Goal: Transaction & Acquisition: Purchase product/service

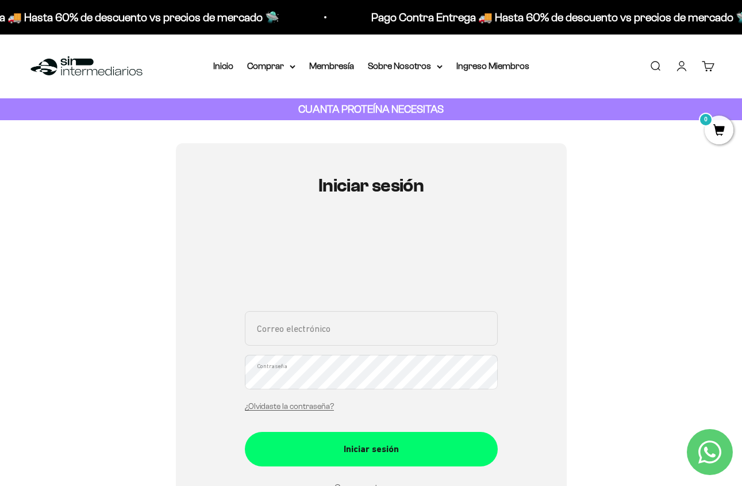
click at [356, 318] on input "Correo electrónico" at bounding box center [371, 328] width 253 height 34
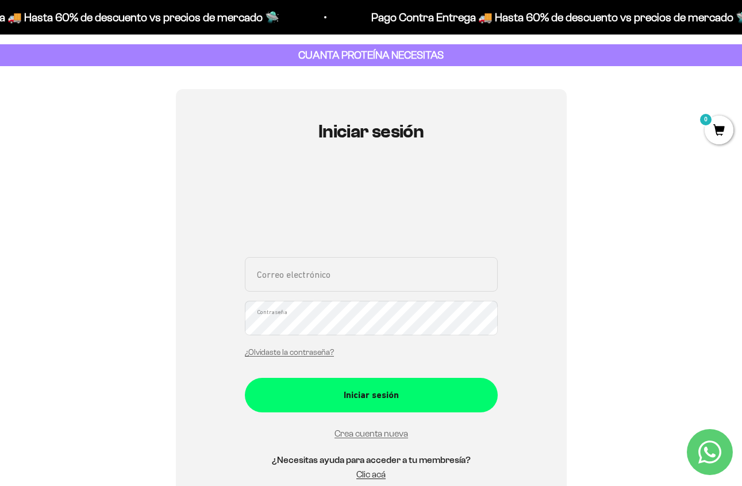
scroll to position [62, 0]
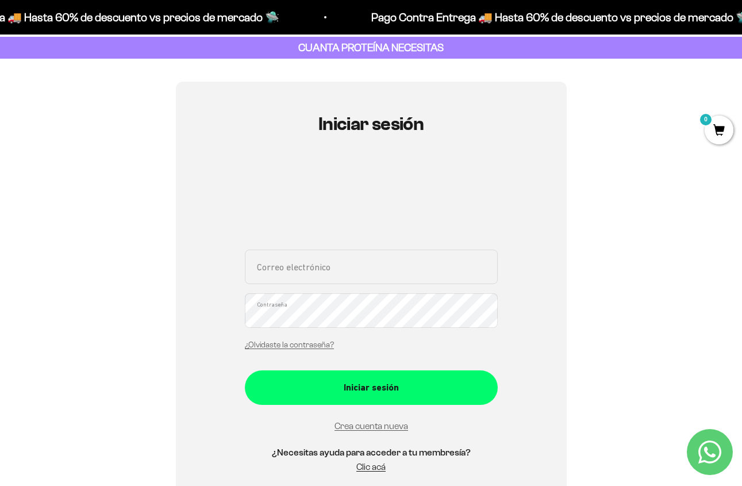
click at [358, 281] on input "Correo electrónico" at bounding box center [371, 267] width 253 height 34
click at [352, 267] on input "Correo electrónico" at bounding box center [371, 267] width 253 height 34
click at [402, 268] on input "Correo electrónico" at bounding box center [371, 267] width 253 height 34
click at [391, 273] on input "Correo electrónico" at bounding box center [371, 267] width 253 height 34
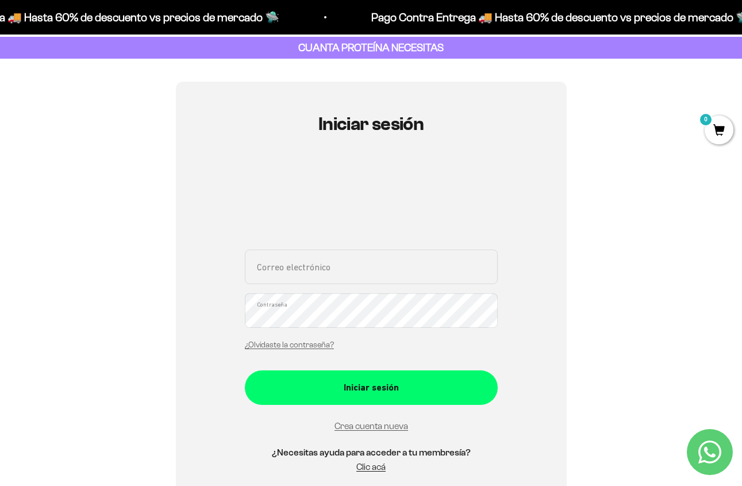
click at [286, 272] on input "Correo electrónico" at bounding box center [371, 267] width 253 height 34
click at [392, 290] on div "Correo electrónico Contraseña ¿Olvidaste la contraseña?" at bounding box center [371, 303] width 253 height 107
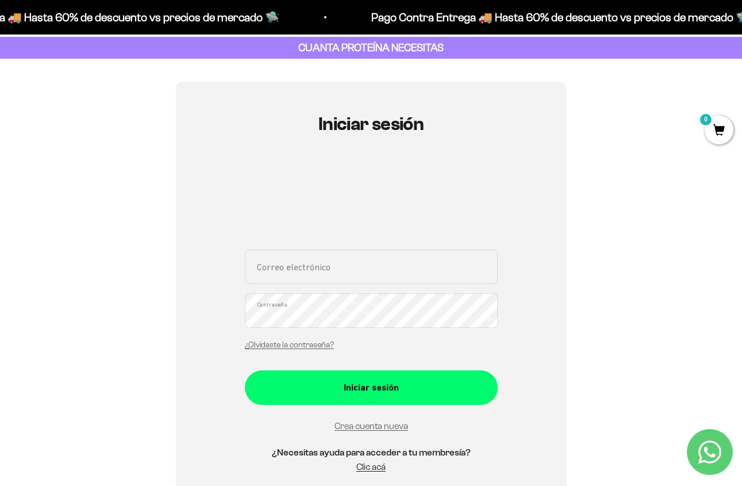
click at [392, 281] on input "Correo electrónico" at bounding box center [371, 267] width 253 height 34
click at [375, 267] on input "Correo electrónico" at bounding box center [371, 267] width 253 height 34
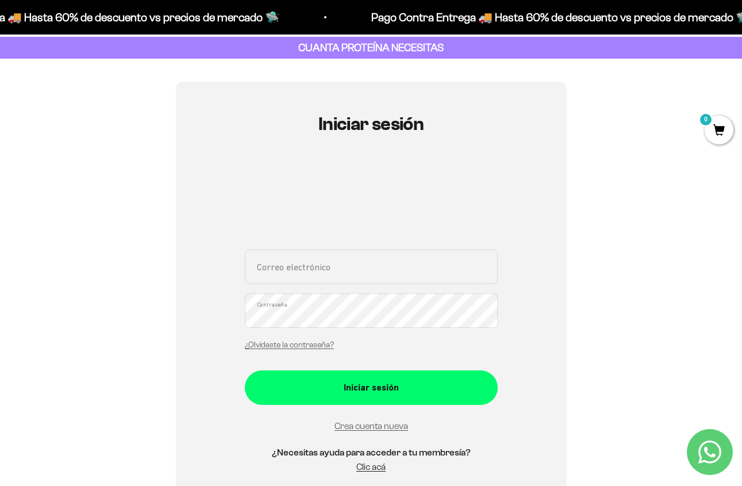
click at [379, 267] on input "Correo electrónico" at bounding box center [371, 267] width 253 height 34
click at [378, 269] on input "Correo electrónico" at bounding box center [371, 267] width 253 height 34
click at [700, 179] on div "Iniciar sesión Correo electrónico Contraseña ¿Olvidaste la contraseña? Iniciar …" at bounding box center [371, 300] width 687 height 436
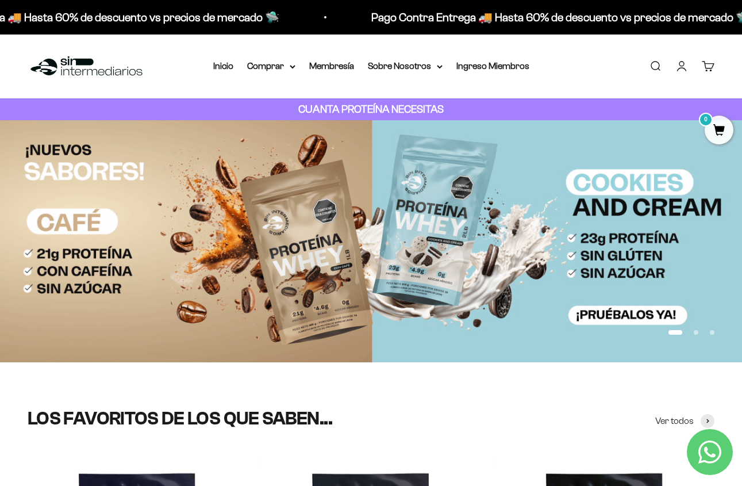
click at [684, 63] on link "Iniciar sesión" at bounding box center [682, 66] width 13 height 13
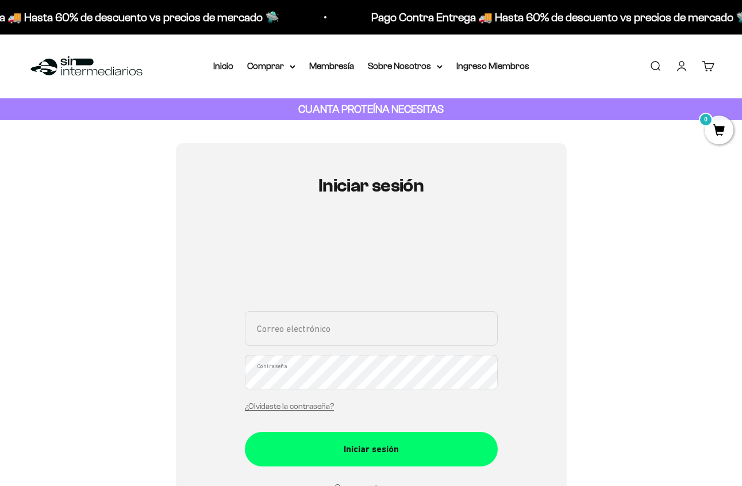
click at [340, 324] on input "Correo electrónico" at bounding box center [371, 328] width 253 height 34
paste input "mcdelapava1975@gmail.com"
type input "mcdelapava1975@gmail.com"
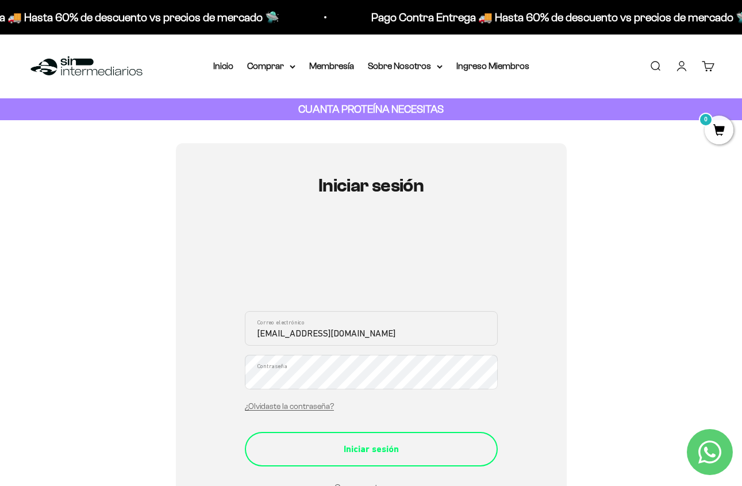
click at [354, 442] on div "Iniciar sesión" at bounding box center [371, 449] width 207 height 15
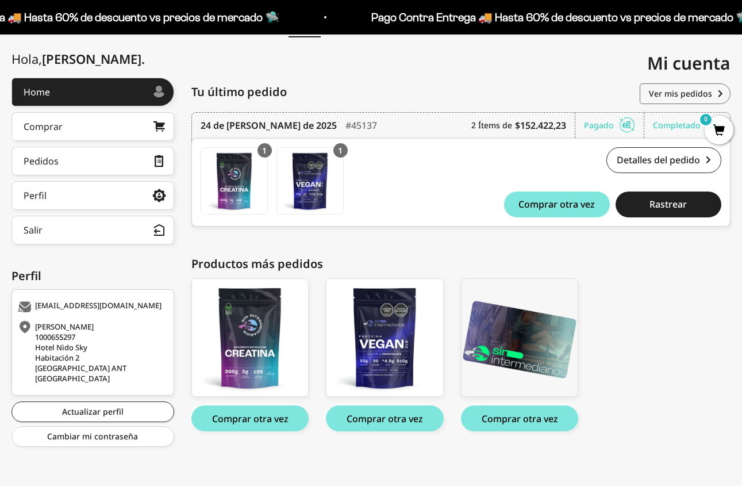
scroll to position [120, 0]
click at [130, 124] on link "Comprar" at bounding box center [92, 126] width 163 height 29
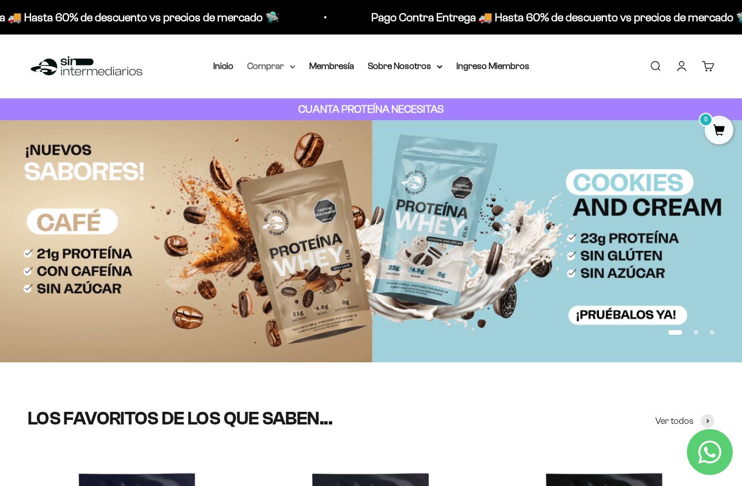
click at [274, 63] on summary "Comprar" at bounding box center [271, 66] width 48 height 15
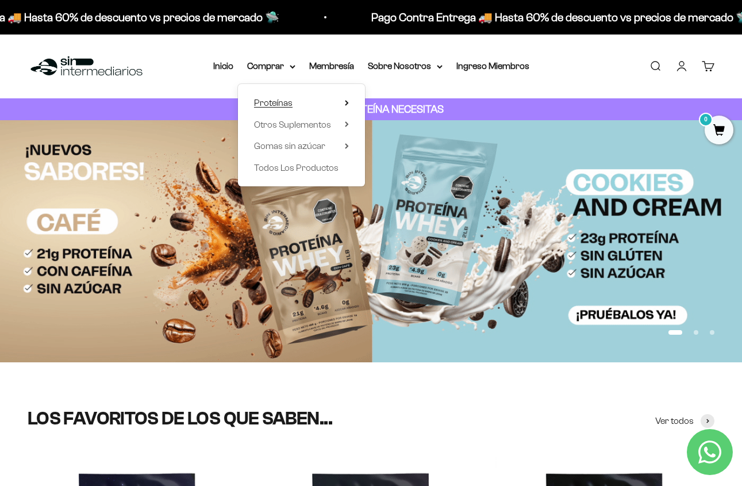
click at [290, 106] on span "Proteínas" at bounding box center [273, 103] width 39 height 10
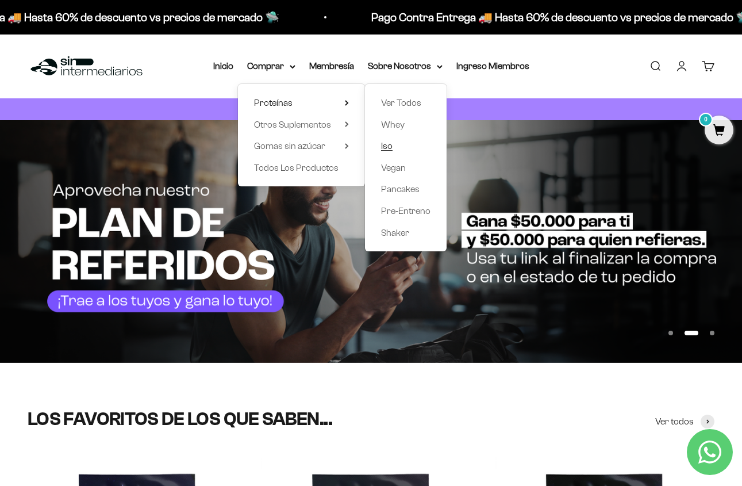
click at [392, 151] on span "Iso" at bounding box center [386, 146] width 11 height 10
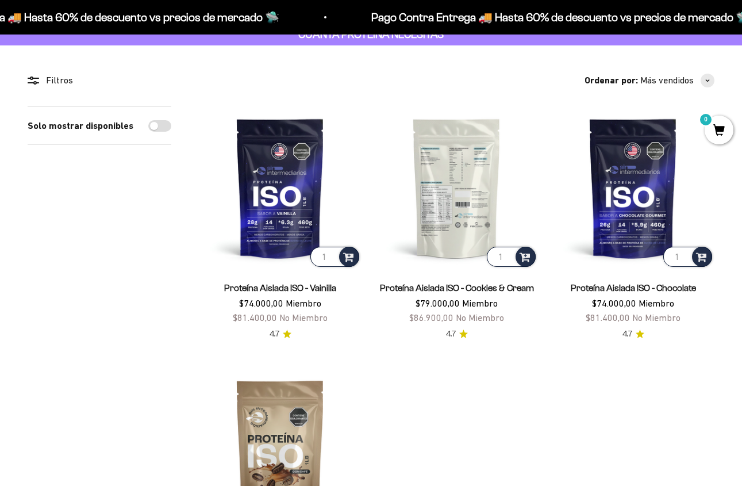
scroll to position [82, 0]
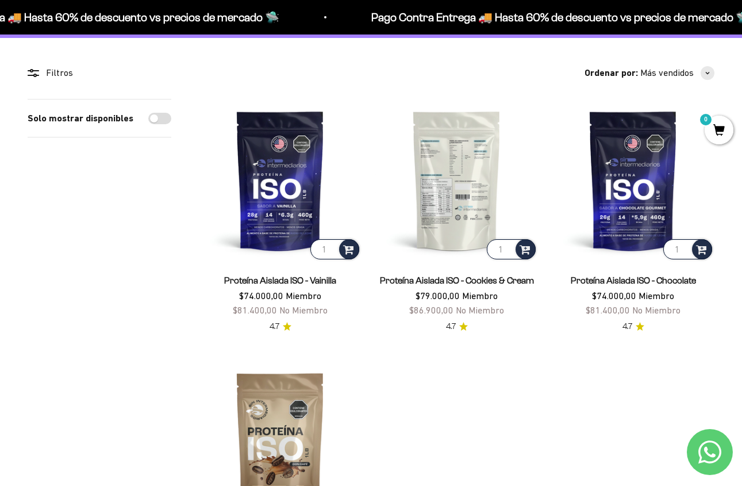
click at [463, 233] on img at bounding box center [456, 180] width 163 height 163
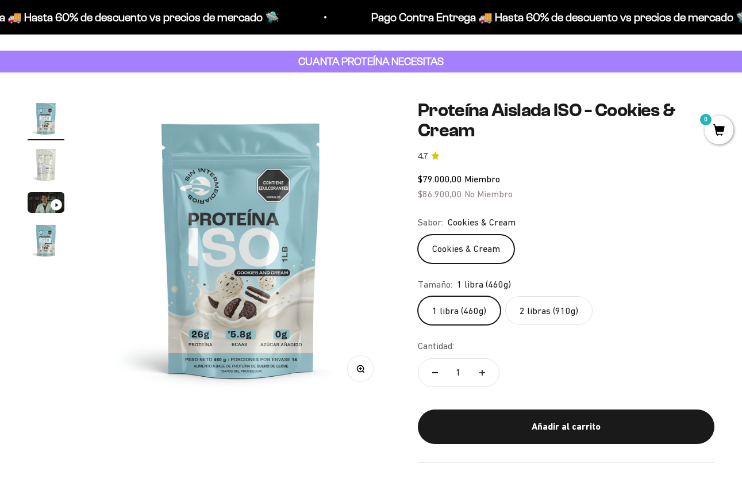
click at [534, 316] on label "2 libras (910g)" at bounding box center [548, 310] width 87 height 29
click at [418, 296] on input "2 libras (910g)" at bounding box center [417, 296] width 1 height 1
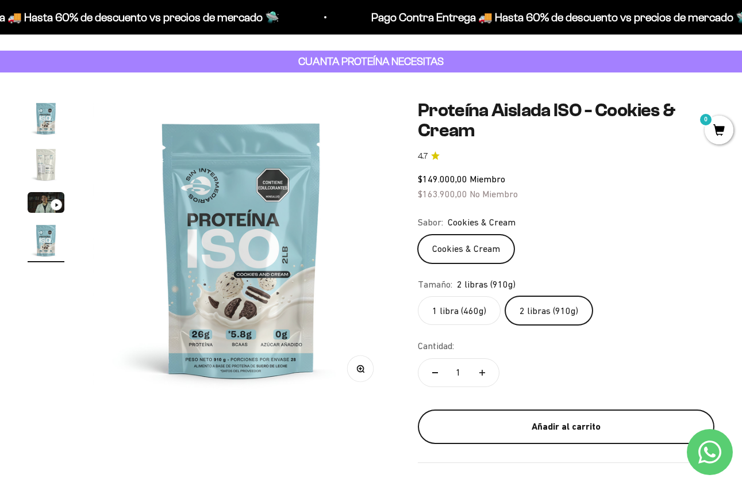
click at [542, 423] on div "Añadir al carrito" at bounding box center [566, 426] width 251 height 15
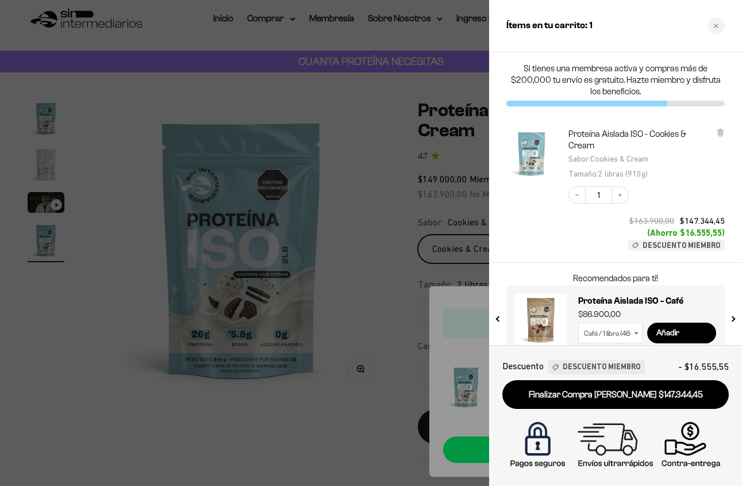
click at [470, 238] on div at bounding box center [371, 243] width 742 height 486
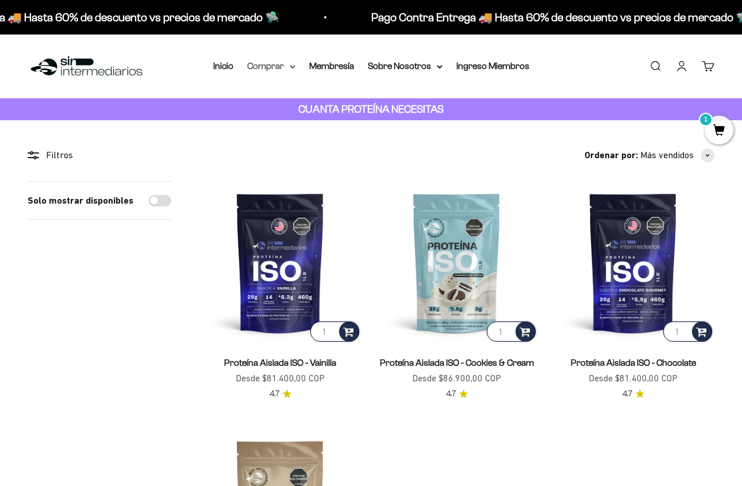
click at [287, 63] on summary "Comprar" at bounding box center [271, 66] width 48 height 15
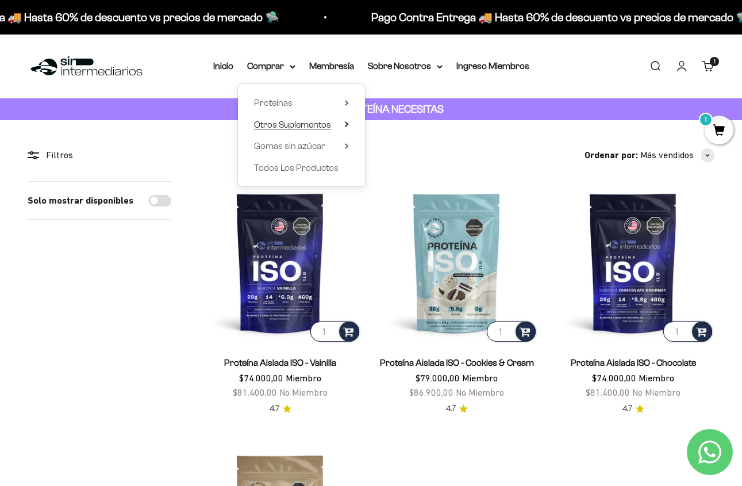
click at [306, 124] on span "Otros Suplementos" at bounding box center [292, 125] width 77 height 10
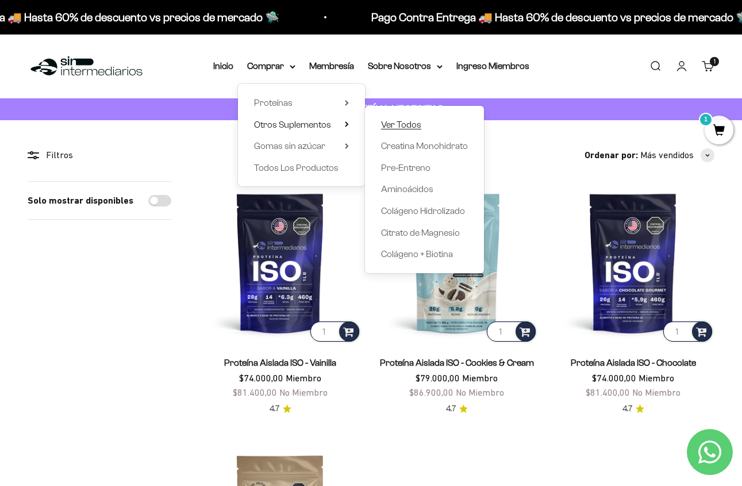
click at [400, 122] on span "Ver Todos" at bounding box center [401, 125] width 40 height 10
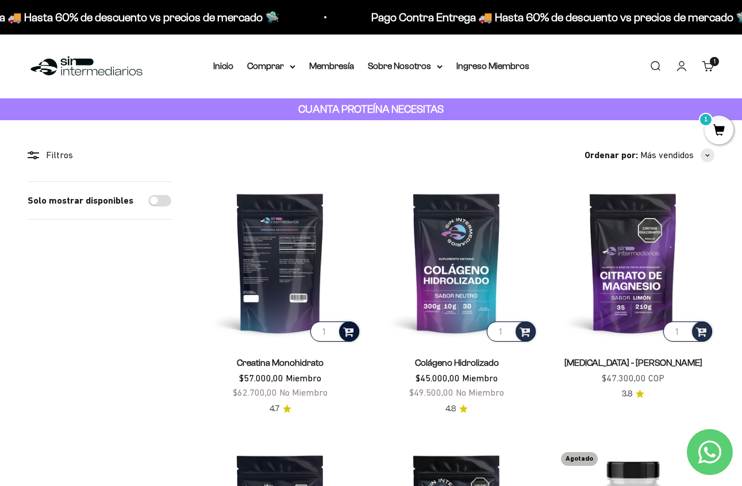
click at [343, 335] on span at bounding box center [348, 330] width 11 height 13
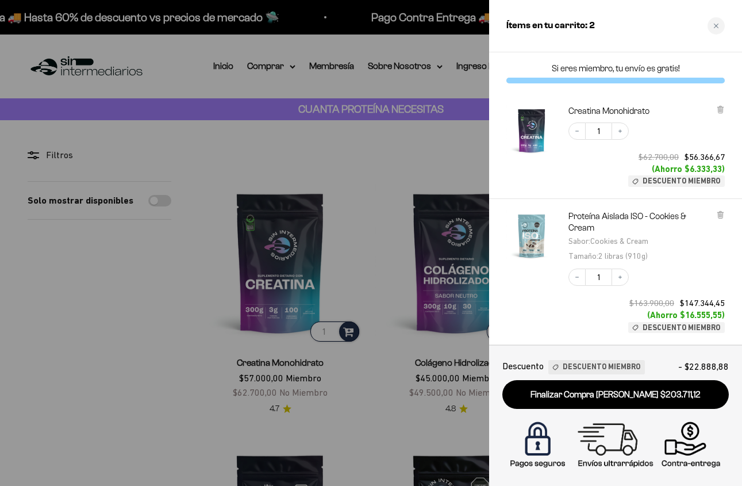
click at [416, 301] on div at bounding box center [371, 243] width 742 height 486
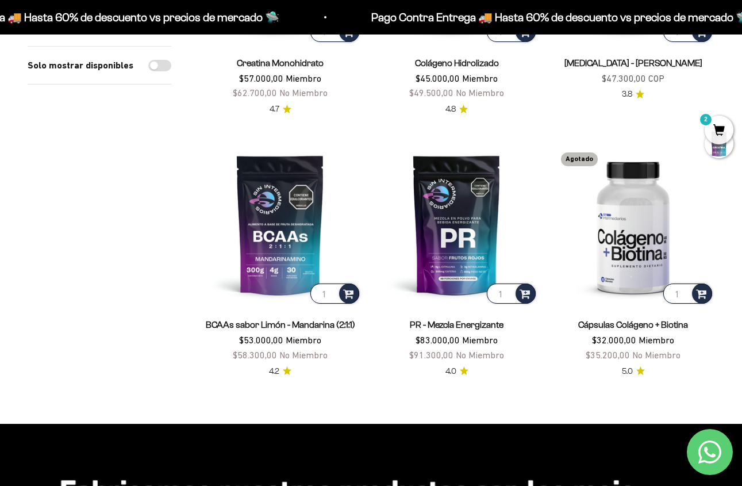
scroll to position [304, 0]
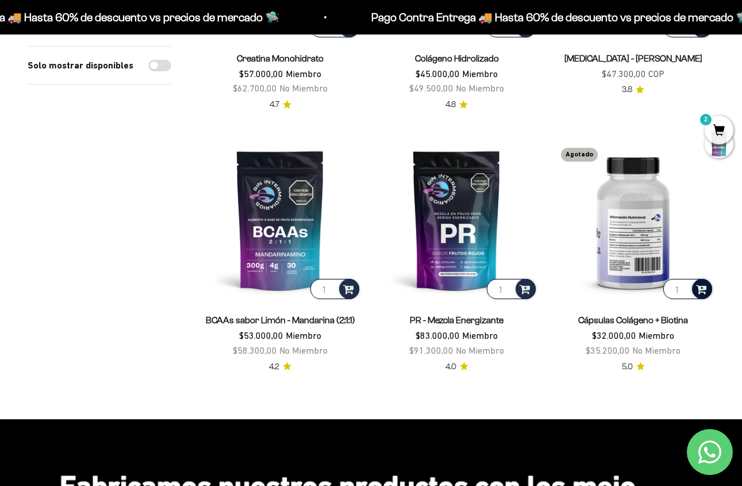
click at [699, 294] on span at bounding box center [701, 288] width 11 height 13
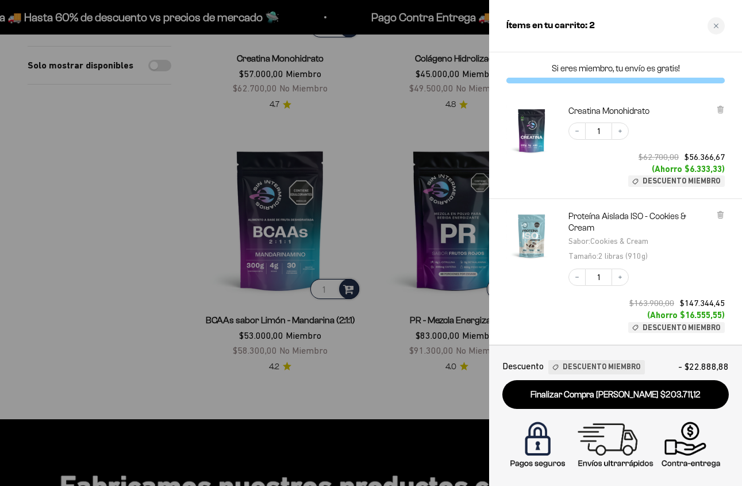
click at [397, 401] on div at bounding box center [371, 243] width 742 height 486
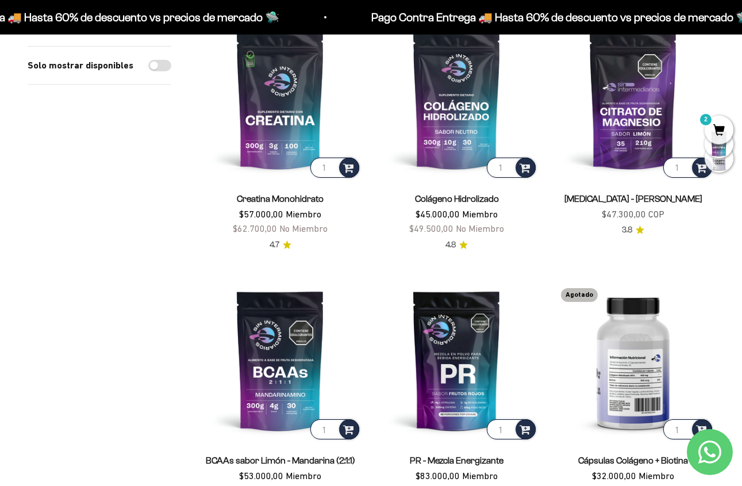
scroll to position [0, 0]
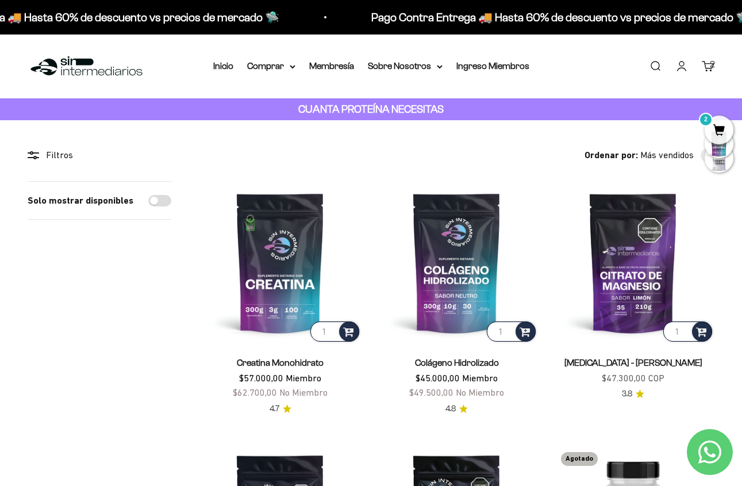
click at [724, 135] on span "2" at bounding box center [719, 130] width 29 height 29
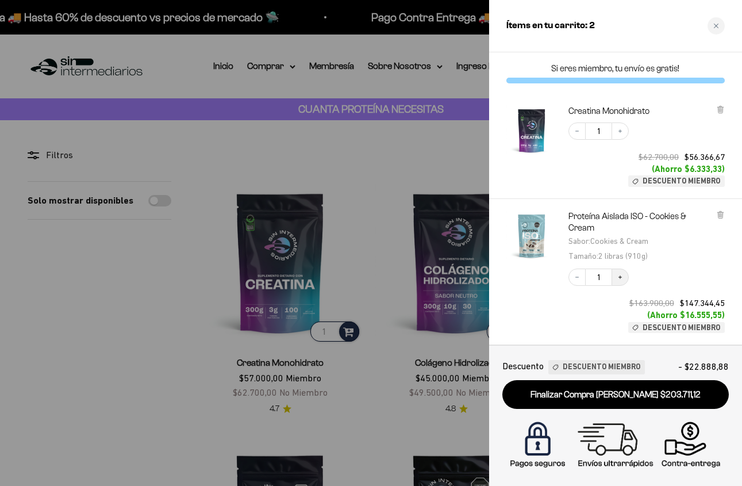
scroll to position [100, 0]
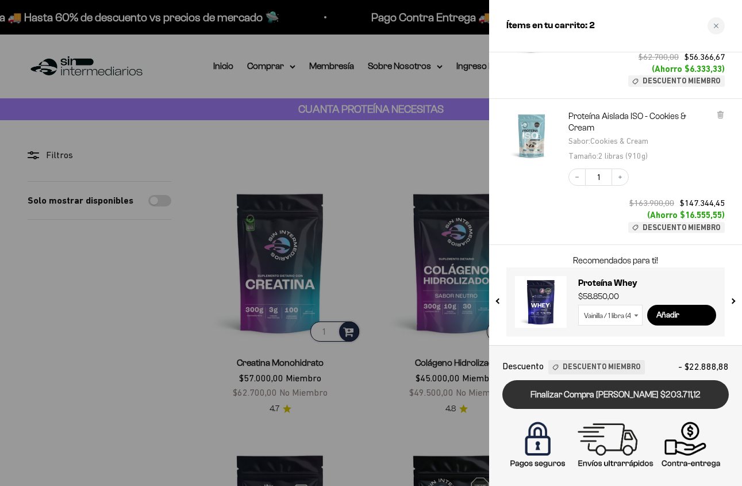
click at [597, 392] on link "Finalizar Compra Segura $203.711,12" at bounding box center [616, 394] width 227 height 29
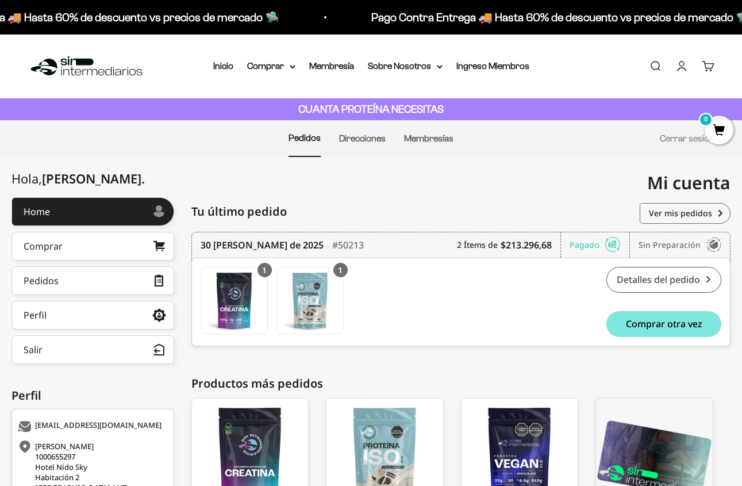
click at [659, 282] on link "Detalles del pedido" at bounding box center [664, 280] width 115 height 26
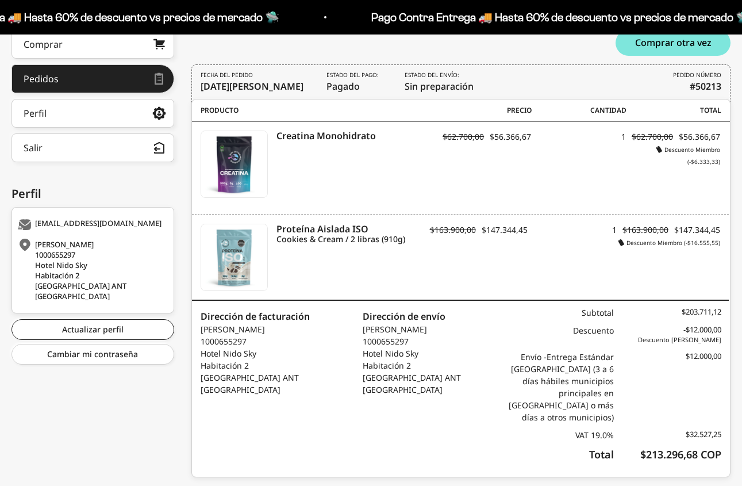
scroll to position [231, 0]
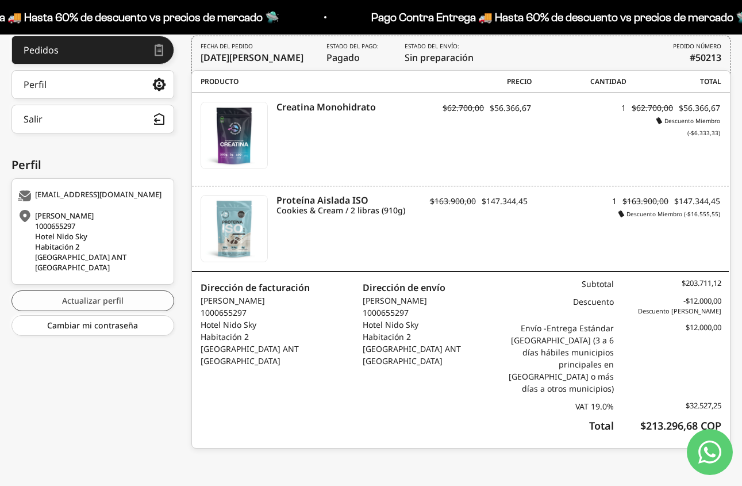
click at [78, 306] on link "Actualizar perfil" at bounding box center [92, 300] width 163 height 21
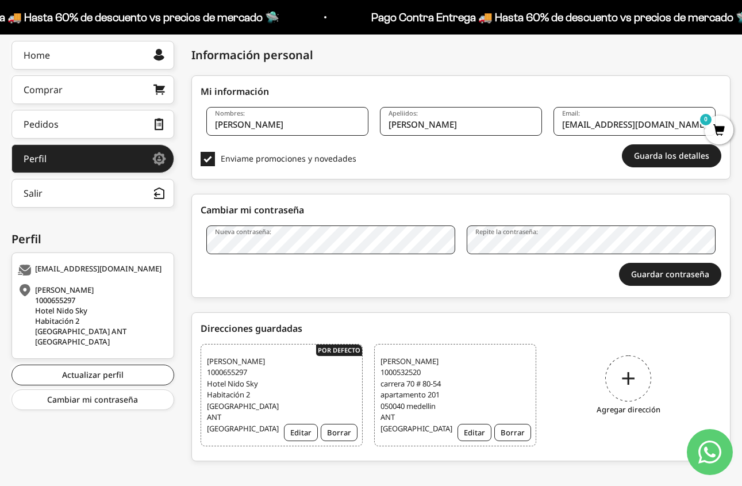
scroll to position [181, 0]
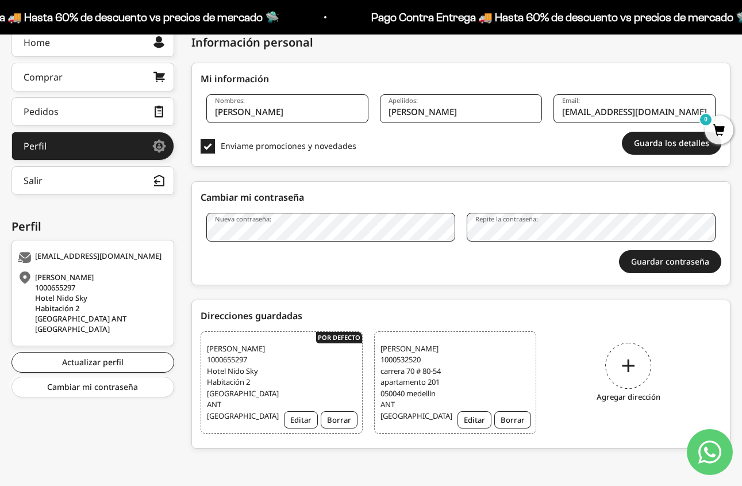
click at [447, 369] on div "[PERSON_NAME] 1000532520 carrera 70 # 80-54 apartamento 201 050040 medellin ANT…" at bounding box center [455, 382] width 162 height 103
click at [385, 373] on span "[PERSON_NAME] 1000532520 carrera 70 # 80-54 apartamento 201 050040 medellin ANT…" at bounding box center [412, 382] width 63 height 79
click at [435, 373] on span "[PERSON_NAME] 1000532520 carrera 70 # 80-54 apartamento 201 050040 medellin ANT…" at bounding box center [412, 382] width 63 height 79
click at [479, 420] on button "Editar" at bounding box center [475, 419] width 34 height 17
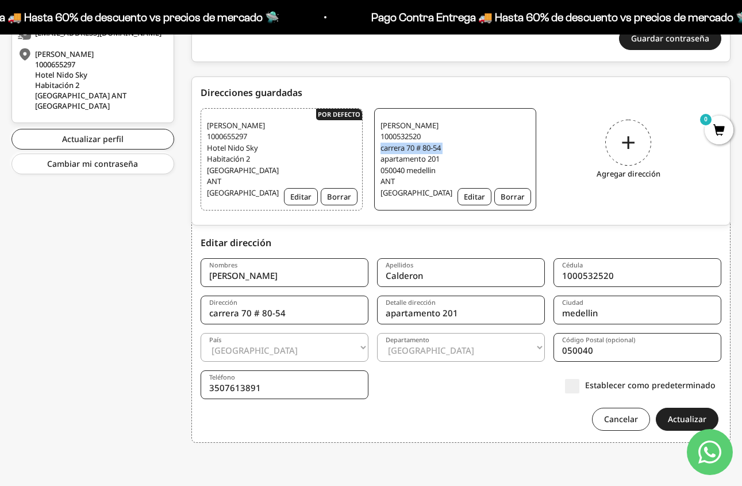
scroll to position [404, 0]
click at [536, 154] on div "Mateo Calderon 1000532520 carrera 70 # 80-54 apartamento 201 050040 medellin AN…" at bounding box center [455, 159] width 162 height 103
click at [339, 108] on div "Sara Agudelo 1000655297 Hotel Nido Sky Habitación 2 Medellín ANT Colombia Edita…" at bounding box center [282, 159] width 162 height 103
click at [331, 108] on div "Sara Agudelo 1000655297 Hotel Nido Sky Habitación 2 Medellín ANT Colombia Edita…" at bounding box center [282, 159] width 162 height 103
click at [336, 188] on button "Borrar" at bounding box center [339, 196] width 37 height 17
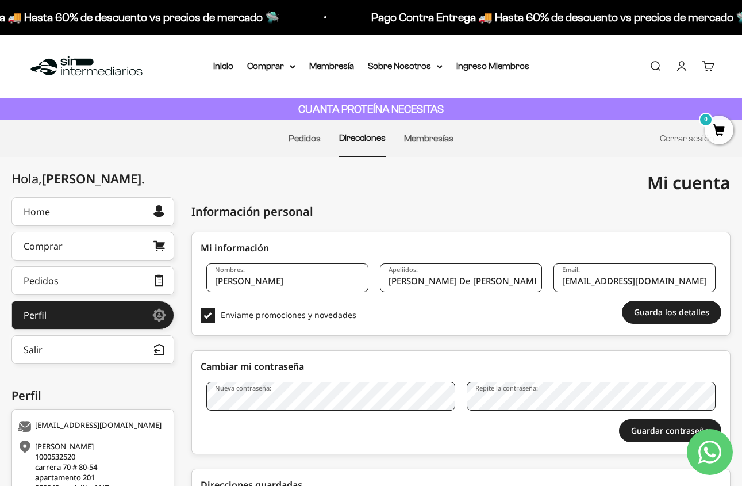
click at [302, 144] on li "Pedidos" at bounding box center [305, 139] width 32 height 36
click at [310, 140] on link "Pedidos" at bounding box center [305, 138] width 32 height 10
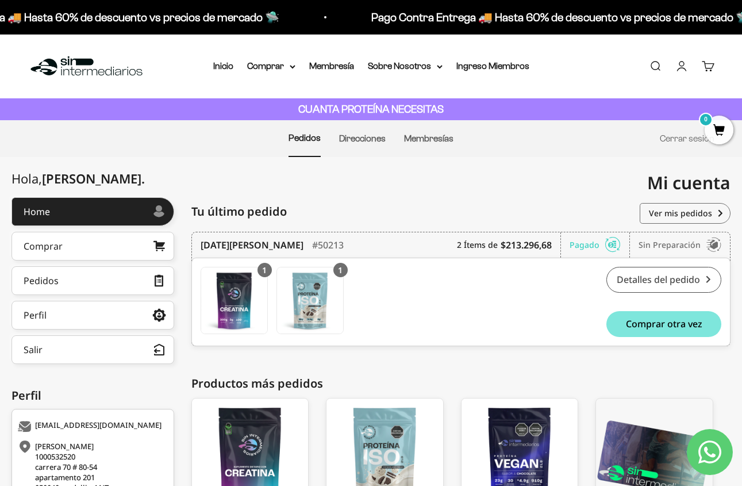
click at [640, 286] on link "Detalles del pedido" at bounding box center [664, 280] width 115 height 26
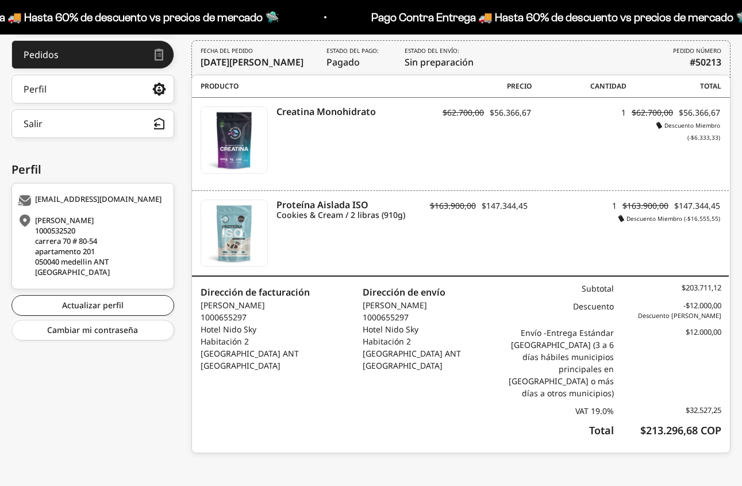
scroll to position [231, 0]
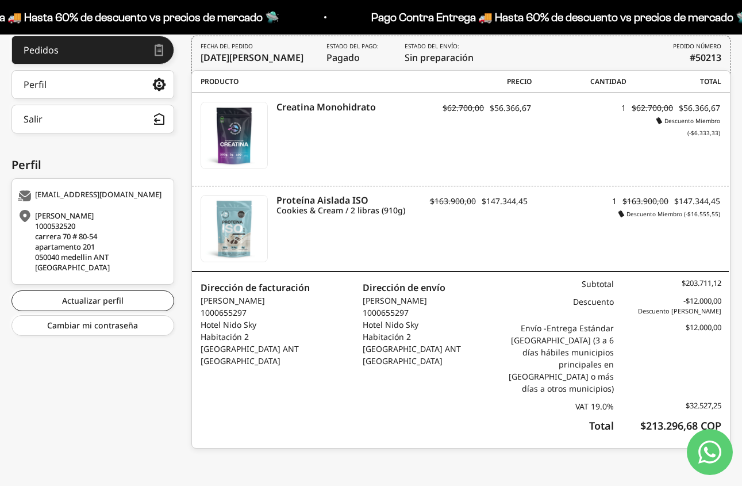
click at [708, 447] on icon "Contact us on WhatsApp" at bounding box center [710, 451] width 23 height 23
